Goal: Transaction & Acquisition: Purchase product/service

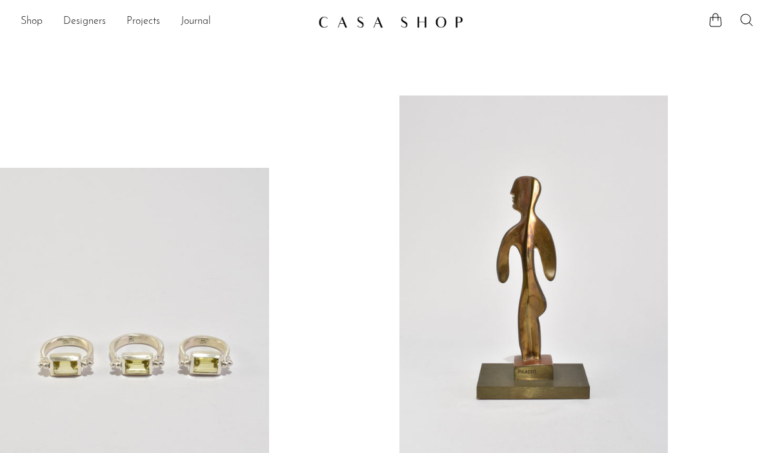
click at [746, 19] on icon at bounding box center [746, 19] width 15 height 15
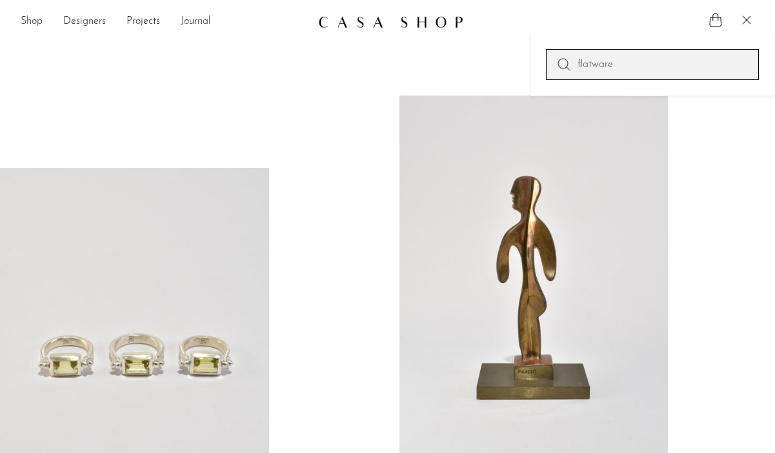
type input "flatware"
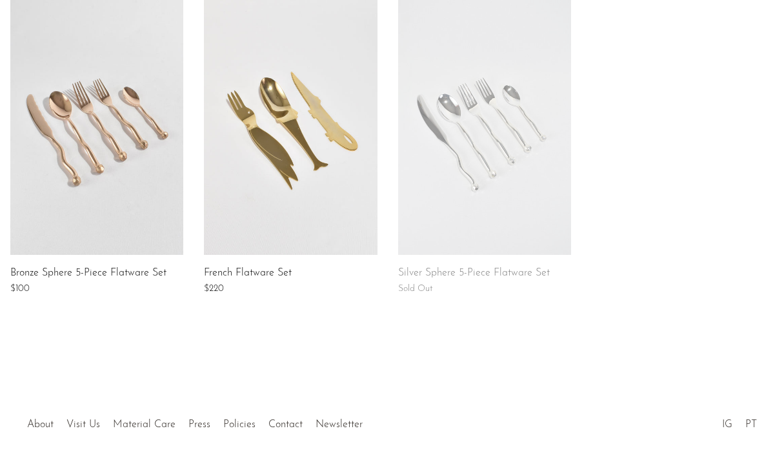
scroll to position [245, 0]
click at [117, 132] on link at bounding box center [96, 125] width 173 height 258
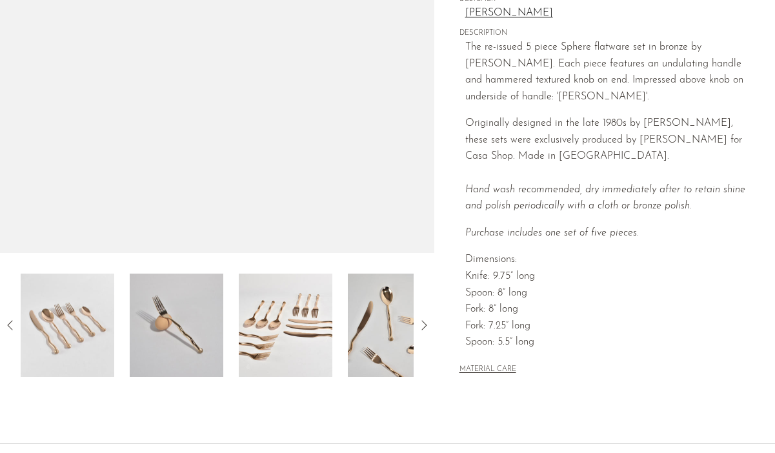
scroll to position [291, 0]
